Goal: Task Accomplishment & Management: Use online tool/utility

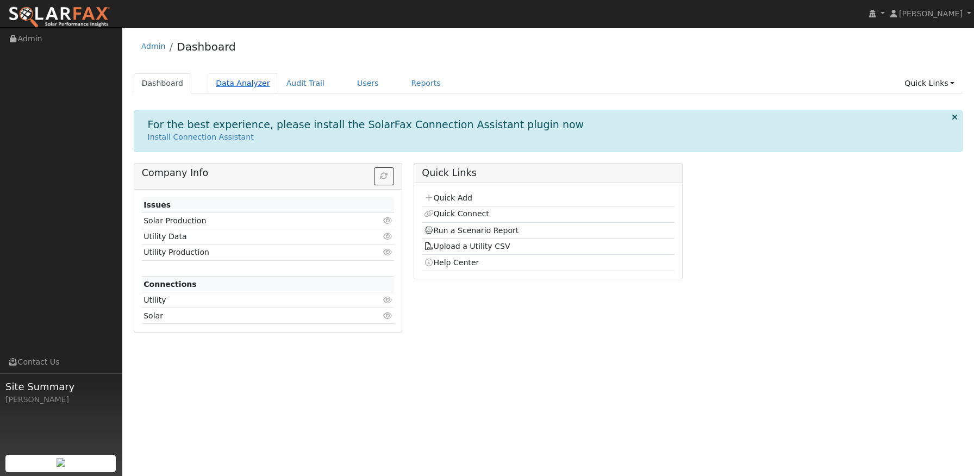
click at [220, 88] on link "Data Analyzer" at bounding box center [243, 83] width 71 height 20
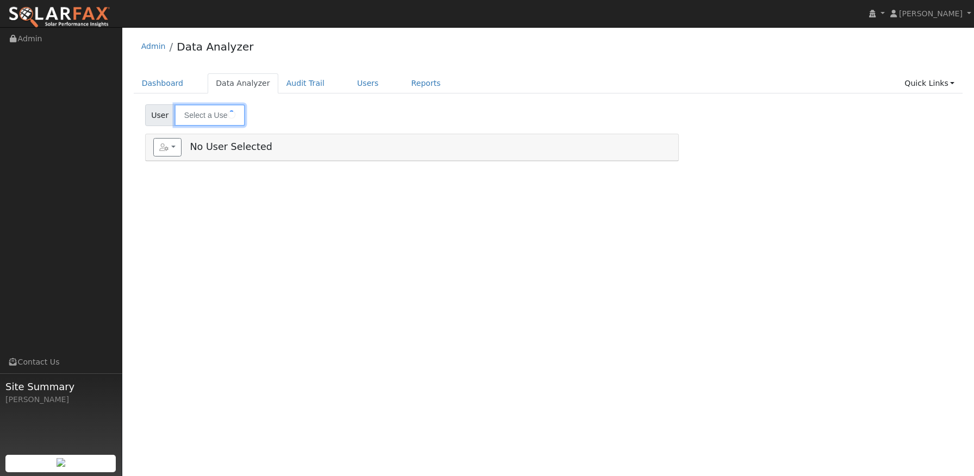
type input "[PERSON_NAME]"
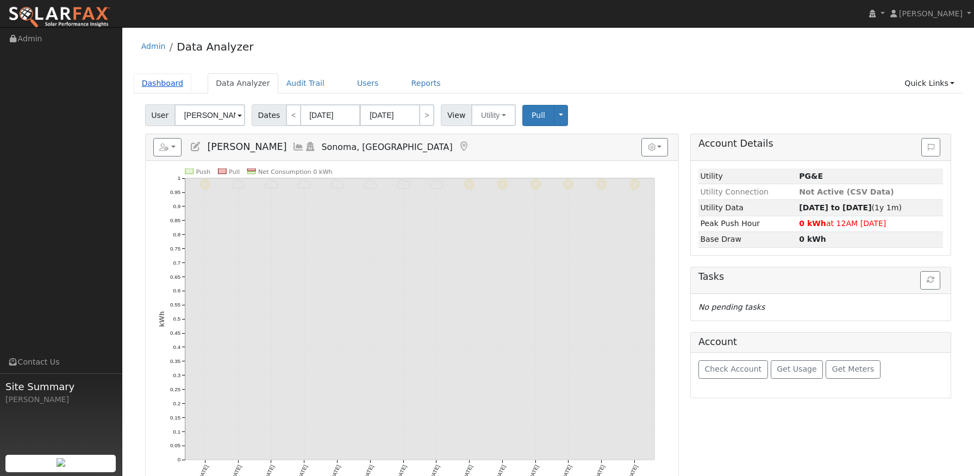
click at [173, 83] on link "Dashboard" at bounding box center [163, 83] width 58 height 20
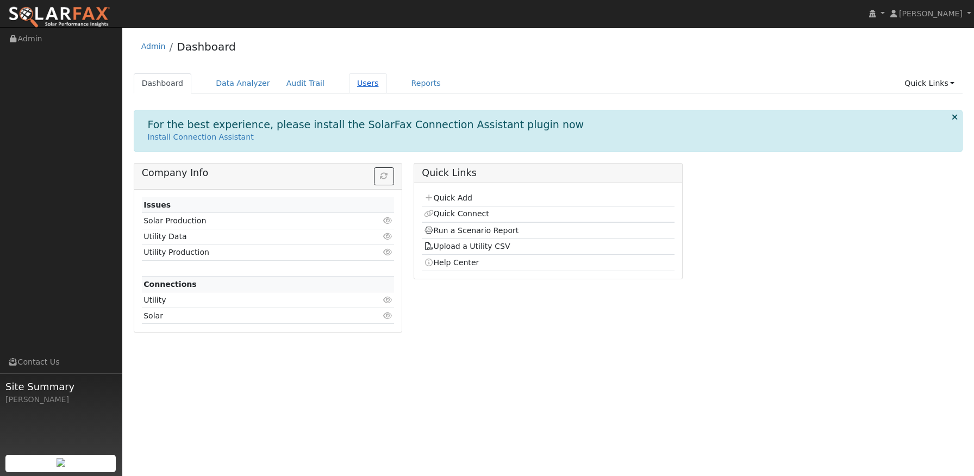
click at [355, 83] on link "Users" at bounding box center [368, 83] width 38 height 20
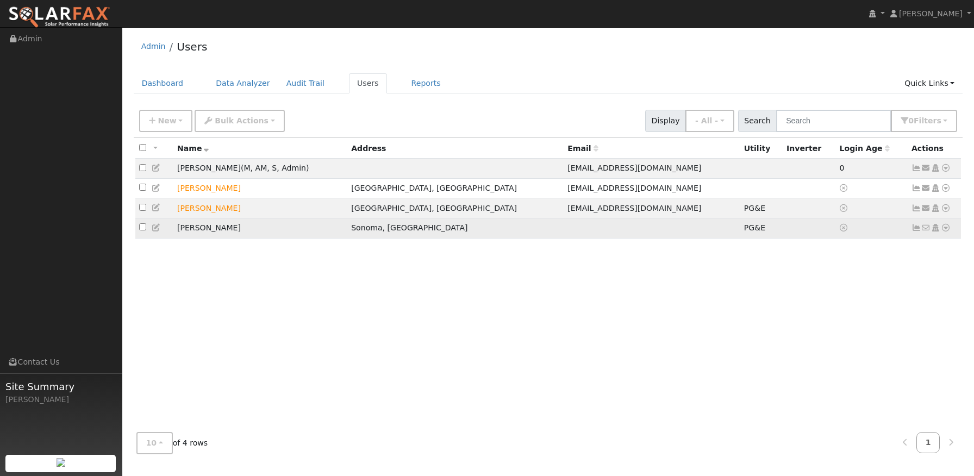
click at [218, 233] on td "[PERSON_NAME]" at bounding box center [260, 228] width 174 height 20
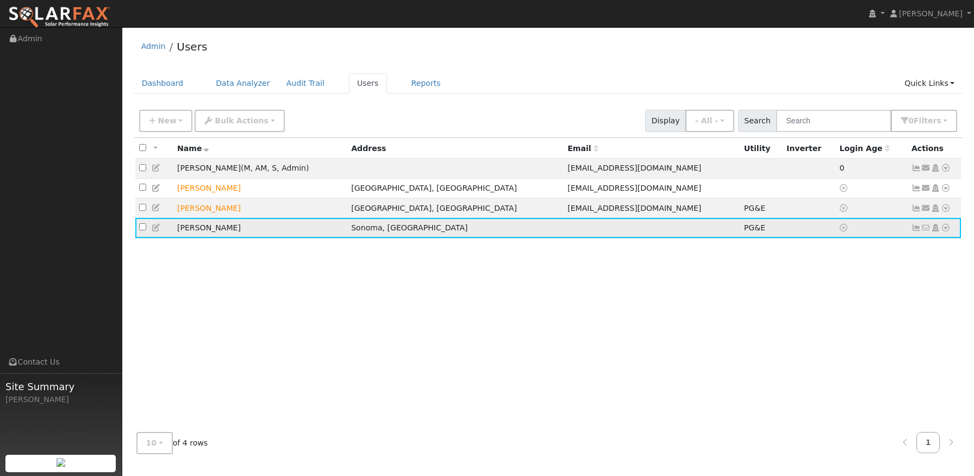
click at [156, 228] on icon at bounding box center [157, 228] width 10 height 8
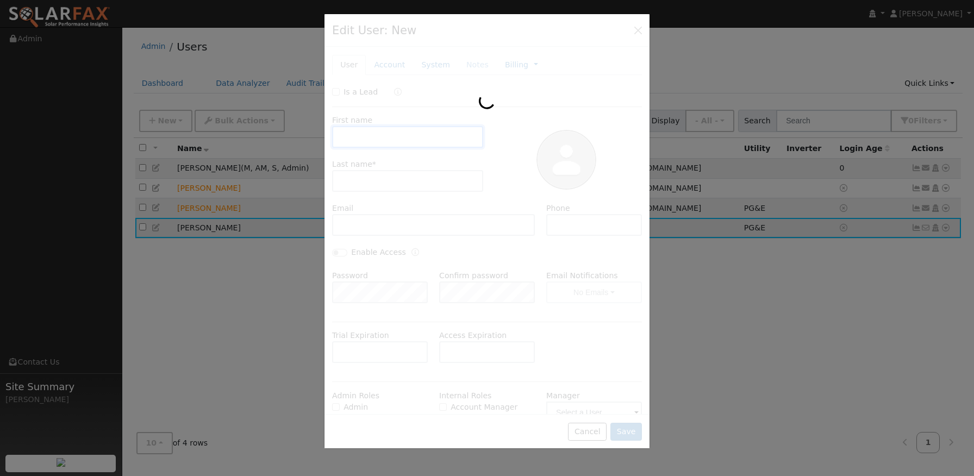
type input "Charles"
type input "Williams"
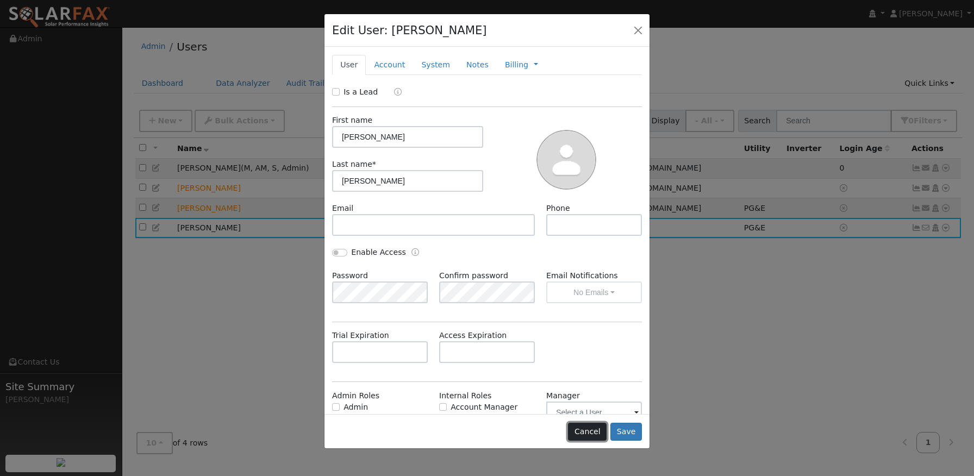
click at [588, 435] on button "Cancel" at bounding box center [587, 432] width 39 height 18
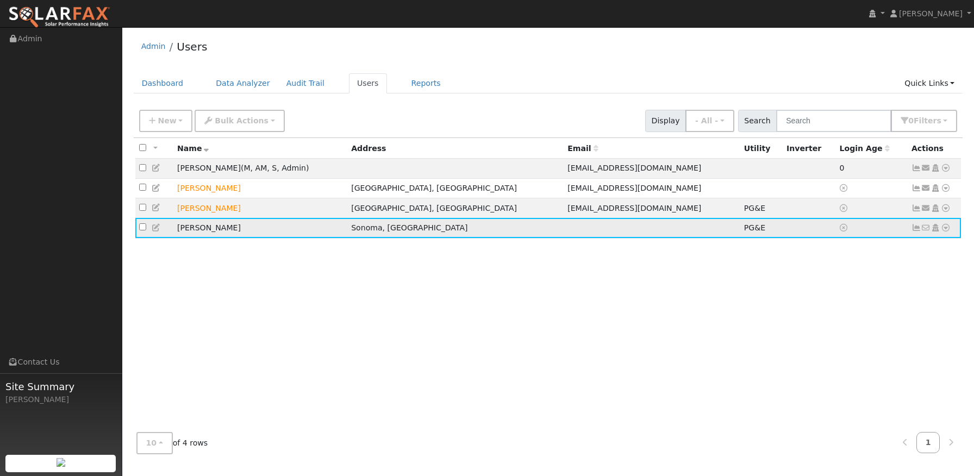
click at [916, 231] on icon at bounding box center [916, 228] width 10 height 8
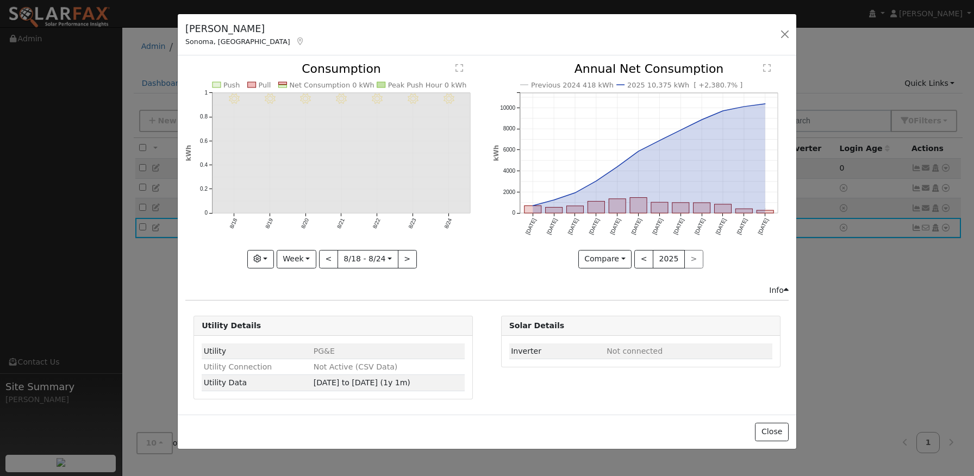
click at [486, 178] on div "8/24 - MostlyClear 8/23 - MostlyClear 8/22 - MostlyClear 8/21 - Clear 8/20 - Cl…" at bounding box center [333, 173] width 307 height 221
click at [475, 303] on div "Issue History Date By Flag Comment Type No Issue History 8/24 - MostlyClear 8/2…" at bounding box center [487, 234] width 618 height 359
click at [785, 34] on button "button" at bounding box center [784, 34] width 15 height 15
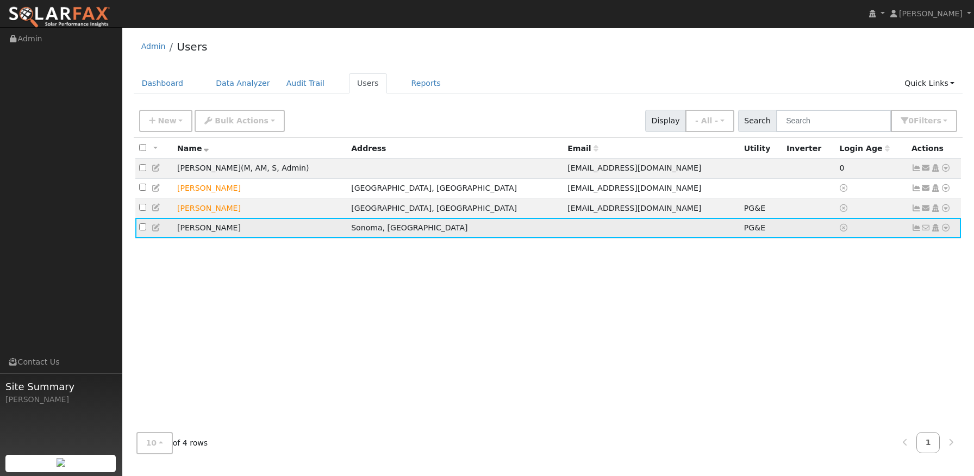
click at [917, 231] on icon at bounding box center [916, 228] width 10 height 8
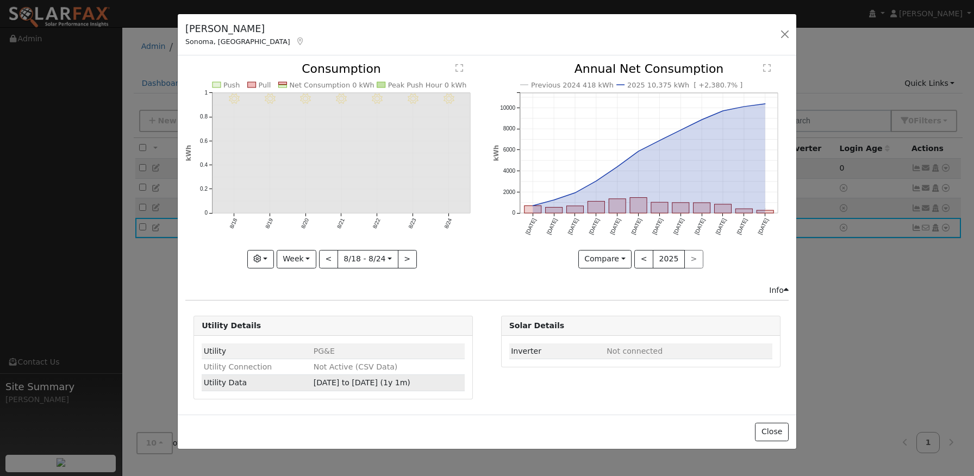
click at [338, 386] on span "07/18/24 to 07/14/25 (1y 1m)" at bounding box center [362, 382] width 97 height 9
type input "2024-07-18"
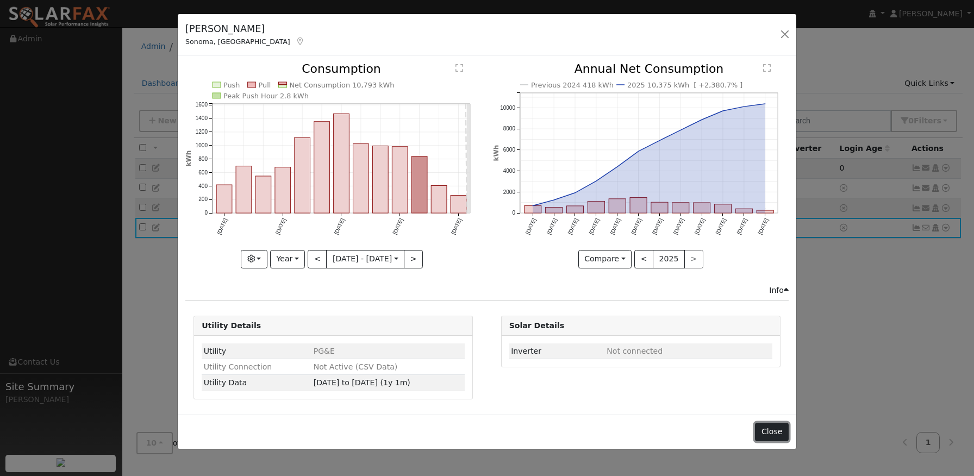
click at [770, 427] on button "Close" at bounding box center [771, 432] width 33 height 18
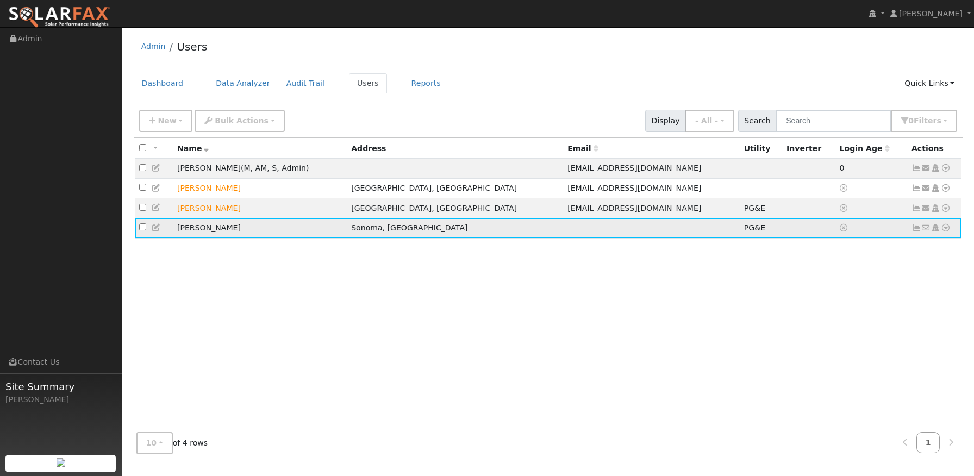
click at [944, 230] on icon at bounding box center [946, 228] width 10 height 8
click at [934, 248] on link "Data Analyzer" at bounding box center [909, 246] width 79 height 15
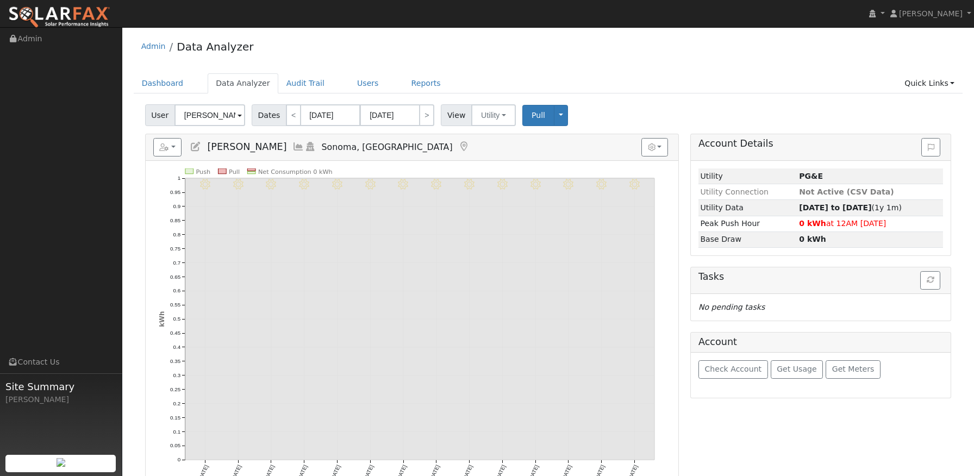
click at [684, 180] on div "Reports Scenario Health Check Energy Audit Account Timeline User Audit Trail In…" at bounding box center [411, 360] width 545 height 453
click at [294, 85] on link "Audit Trail" at bounding box center [305, 83] width 54 height 20
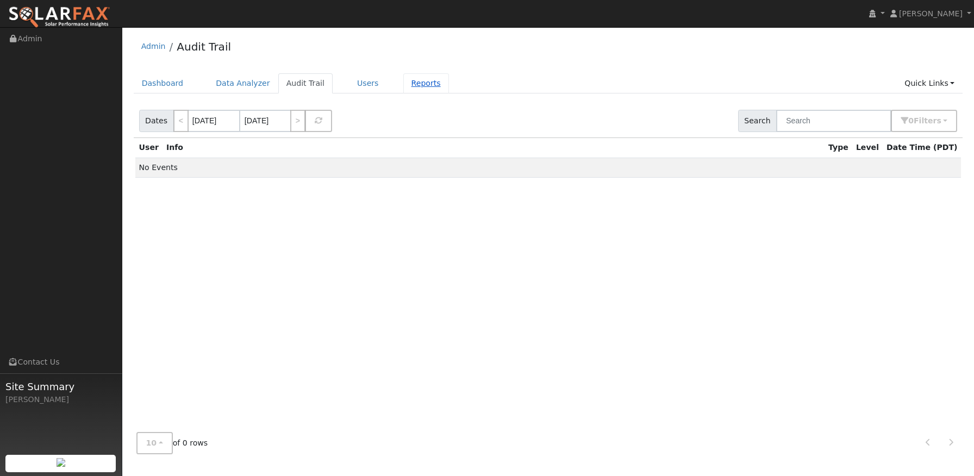
click at [418, 85] on link "Reports" at bounding box center [426, 83] width 46 height 20
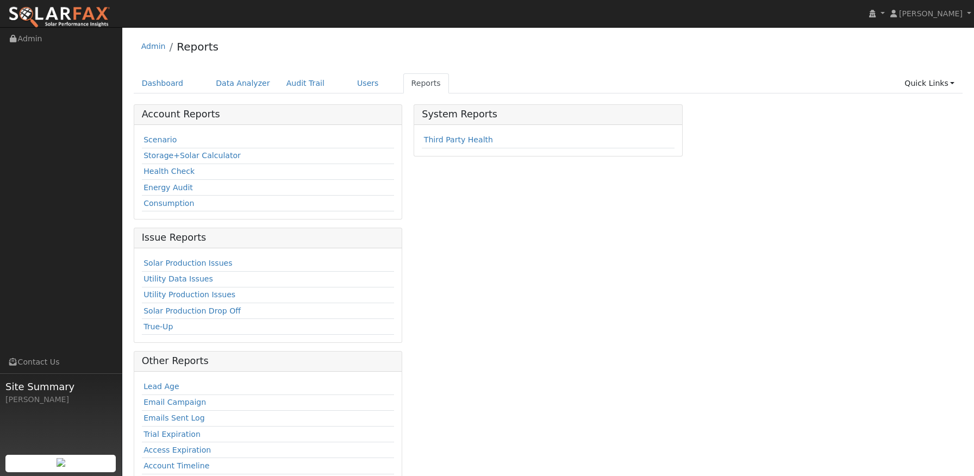
click at [402, 115] on div "Account Reports Scenario Storage+Solar Calculator Health Check Energy Audit Con…" at bounding box center [268, 313] width 280 height 418
click at [134, 129] on div "Scenario Storage+Solar Calculator Health Check Energy Audit Consumption" at bounding box center [268, 172] width 268 height 95
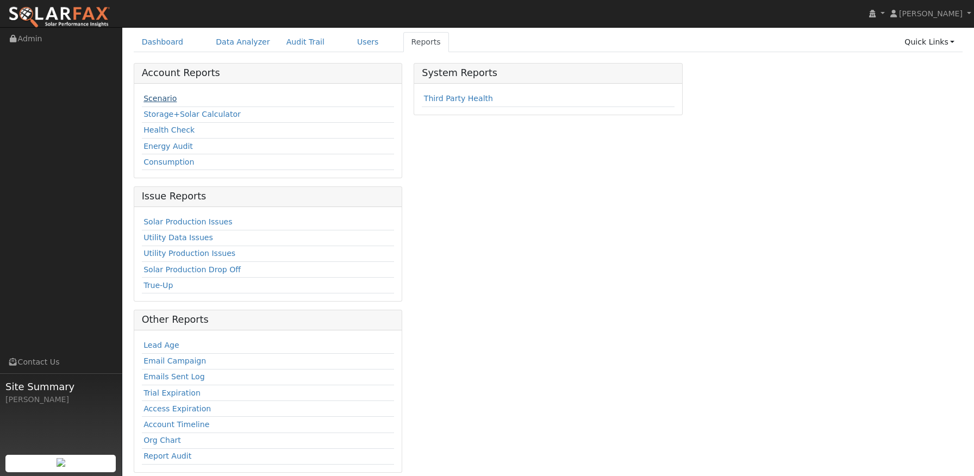
click at [149, 101] on link "Scenario" at bounding box center [159, 98] width 33 height 9
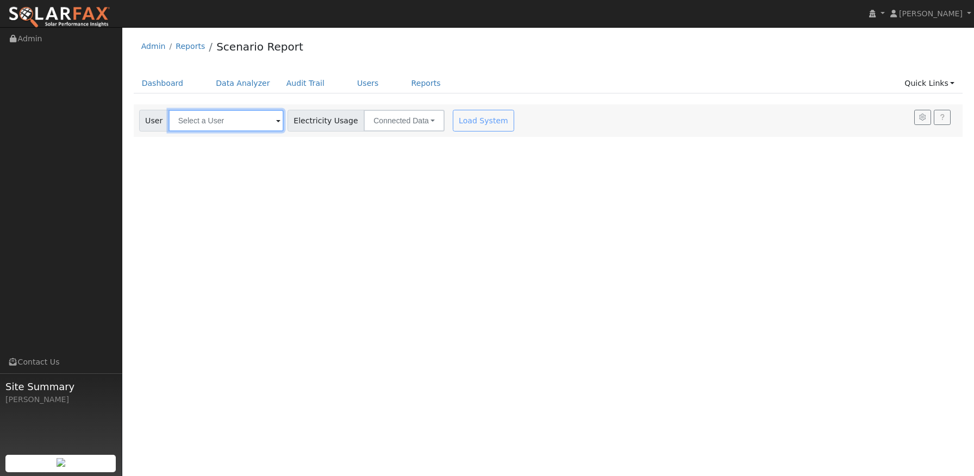
click at [222, 122] on input "text" at bounding box center [225, 121] width 115 height 22
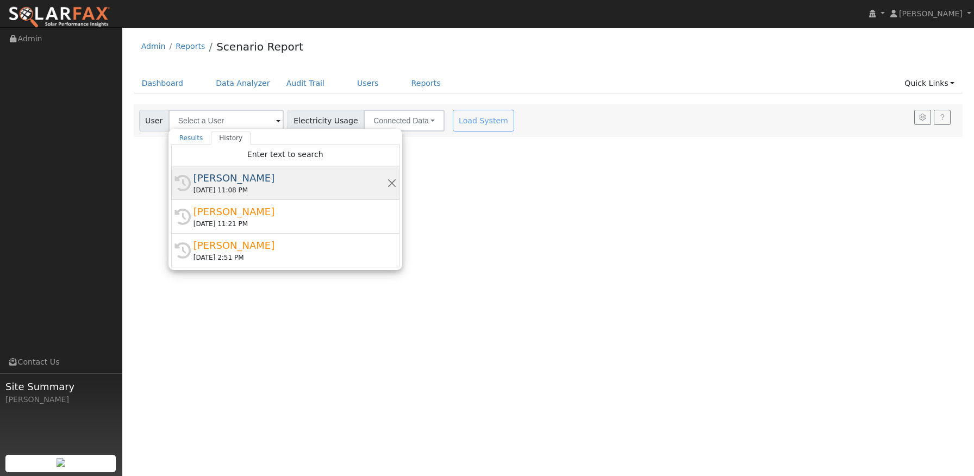
click at [221, 181] on div "[PERSON_NAME]" at bounding box center [289, 178] width 193 height 15
type input "[PERSON_NAME]"
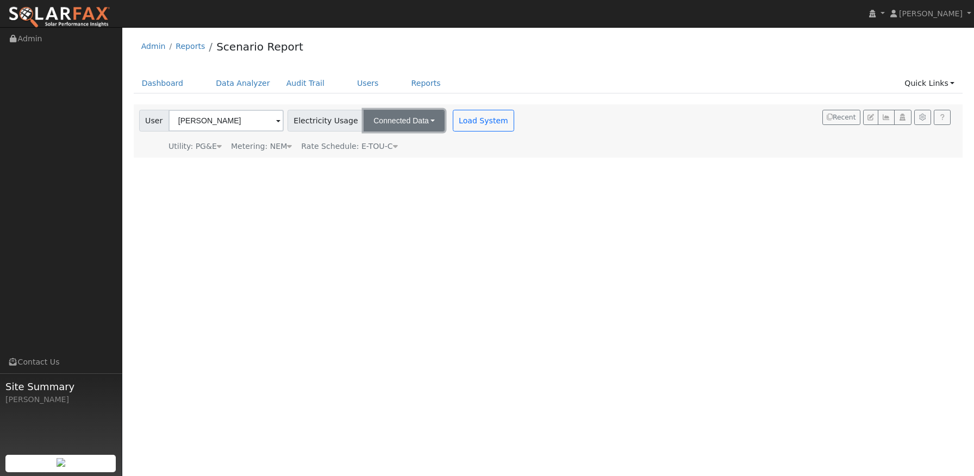
click at [405, 123] on button "Connected Data" at bounding box center [403, 121] width 81 height 22
click at [388, 159] on link "Estimated Data" at bounding box center [405, 160] width 77 height 15
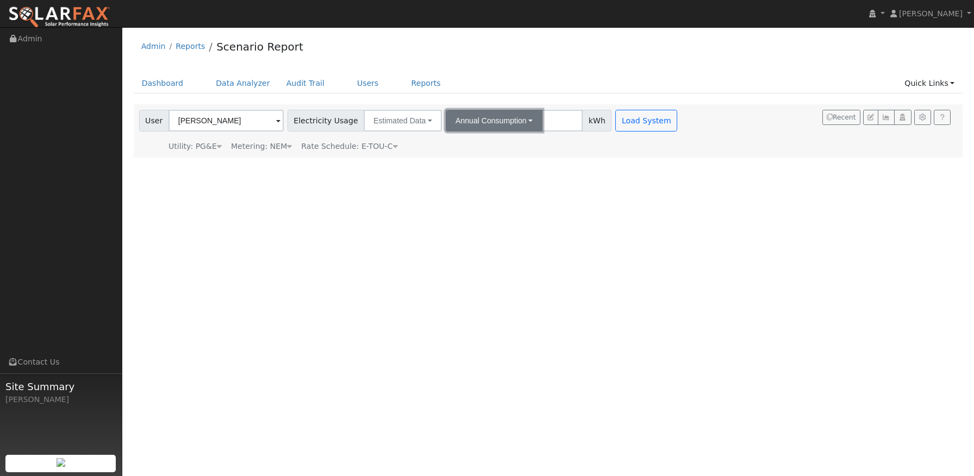
click at [469, 115] on button "Annual Consumption" at bounding box center [494, 121] width 97 height 22
click at [478, 89] on ul "Dashboard Data Analyzer Audit Trail Users Reports Quick Links Quick Add Quick C…" at bounding box center [548, 83] width 829 height 20
click at [542, 122] on input "number" at bounding box center [562, 121] width 41 height 22
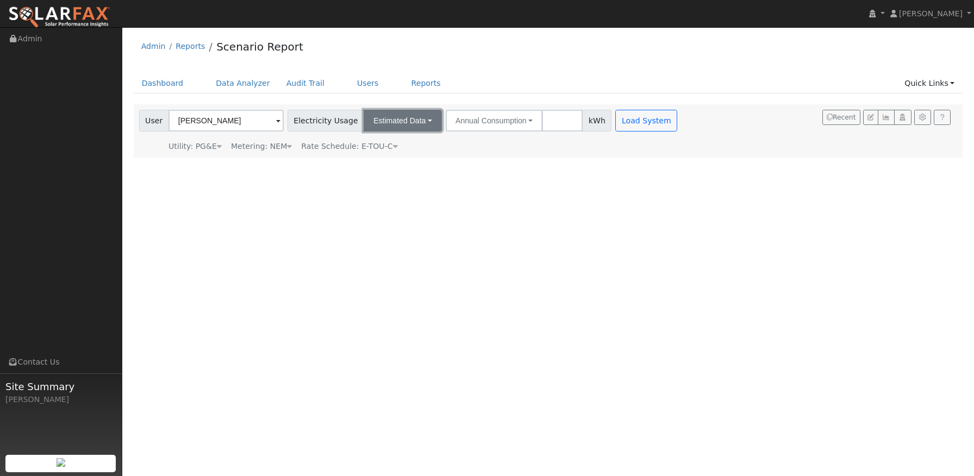
click at [379, 120] on button "Estimated Data" at bounding box center [402, 121] width 78 height 22
click at [412, 146] on link "Connected Data" at bounding box center [402, 144] width 77 height 15
